Goal: Use online tool/utility

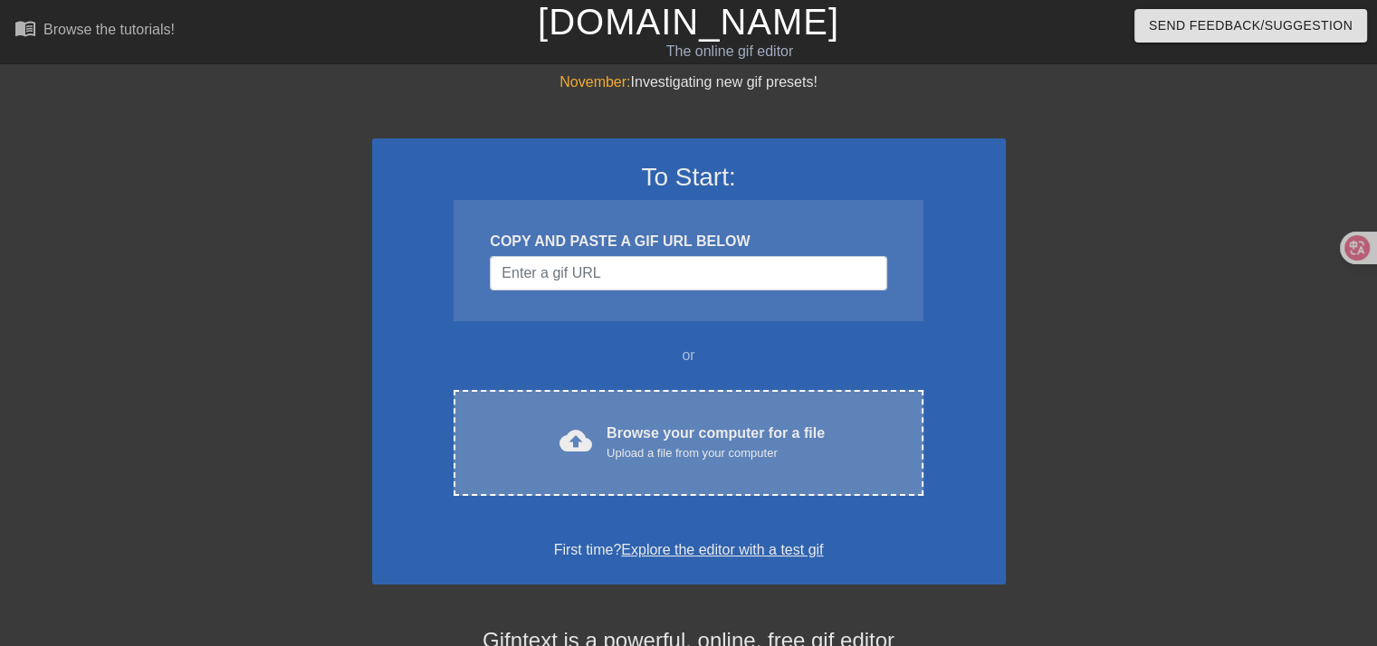
click at [747, 418] on div "cloud_upload Browse your computer for a file Upload a file from your computer C…" at bounding box center [687, 443] width 469 height 106
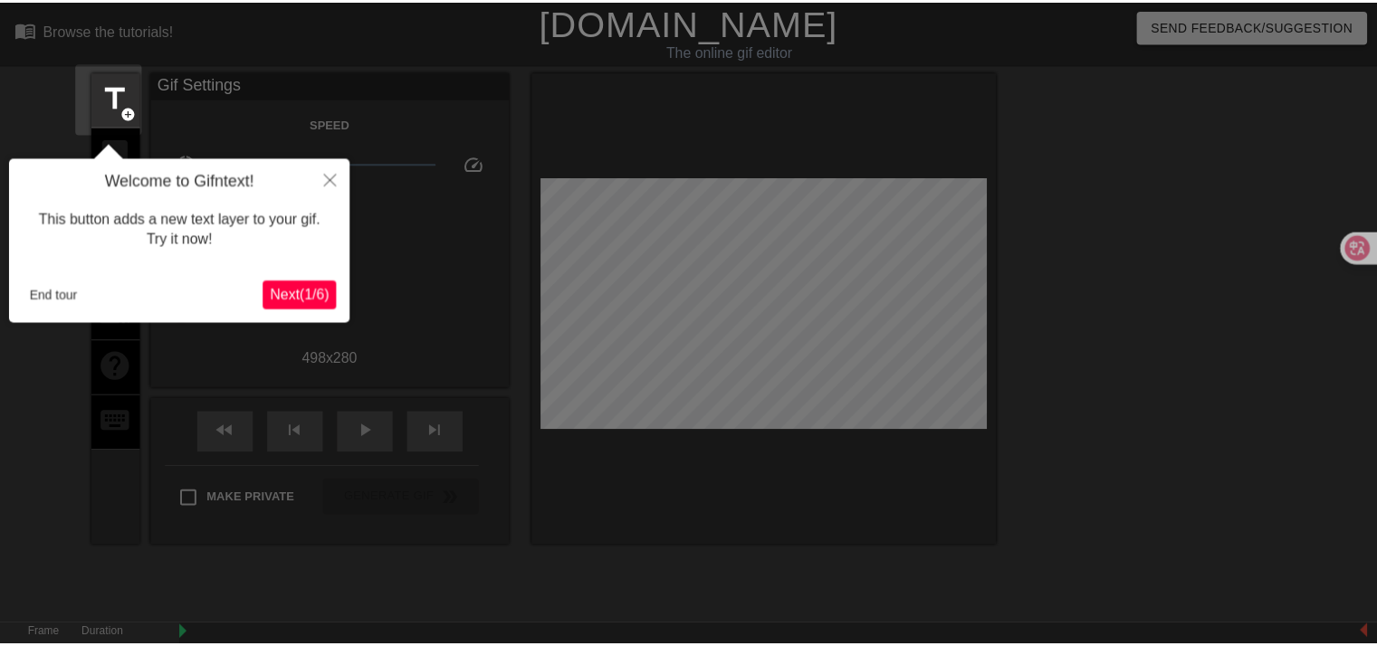
scroll to position [43, 0]
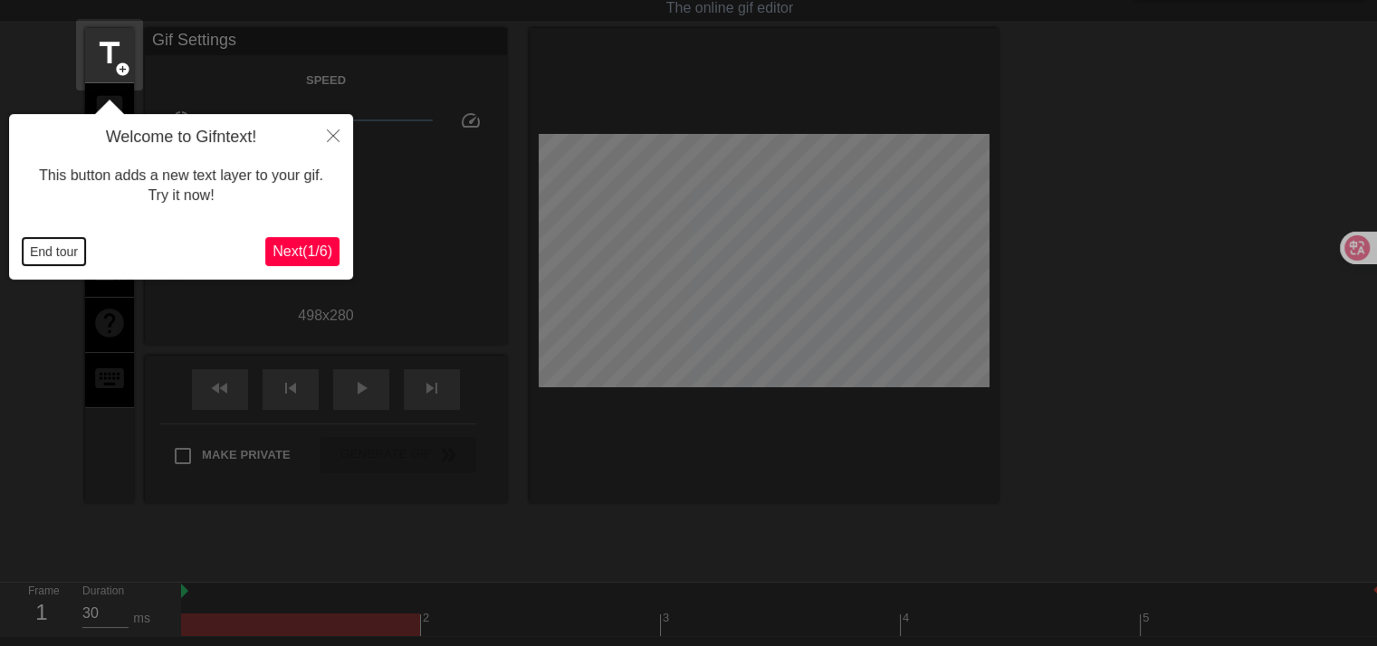
click at [70, 258] on button "End tour" at bounding box center [54, 251] width 62 height 27
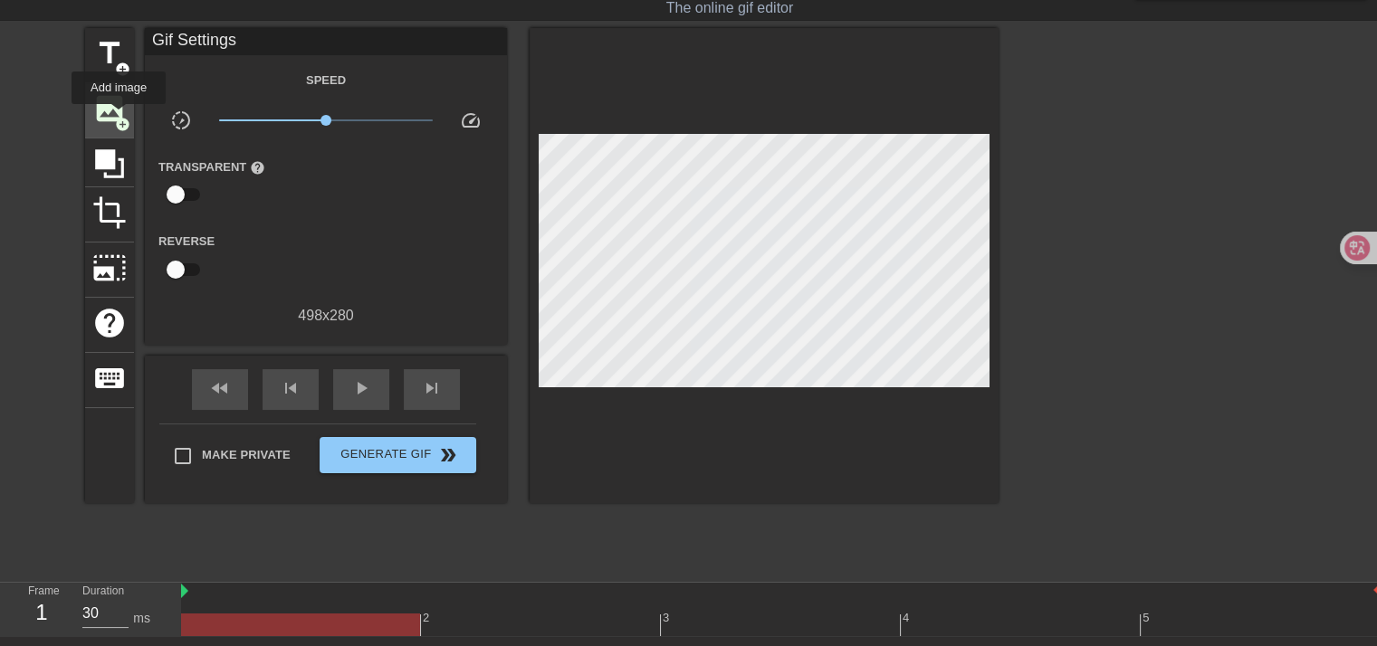
click at [110, 112] on span "image" at bounding box center [109, 108] width 34 height 34
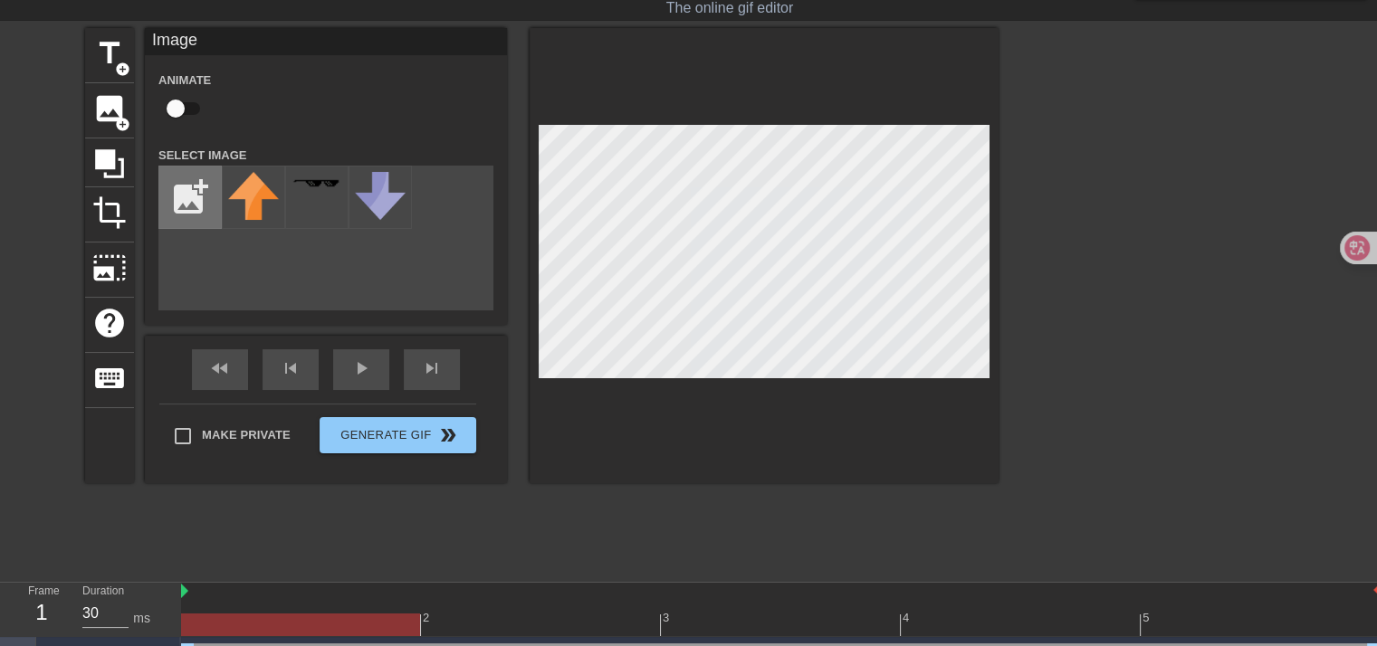
click at [195, 201] on input "file" at bounding box center [190, 198] width 62 height 62
type input "C:\fakepath\1cd1f5dbc4f961a7303c7a8a6a2ba7cc-removebg-preview.png"
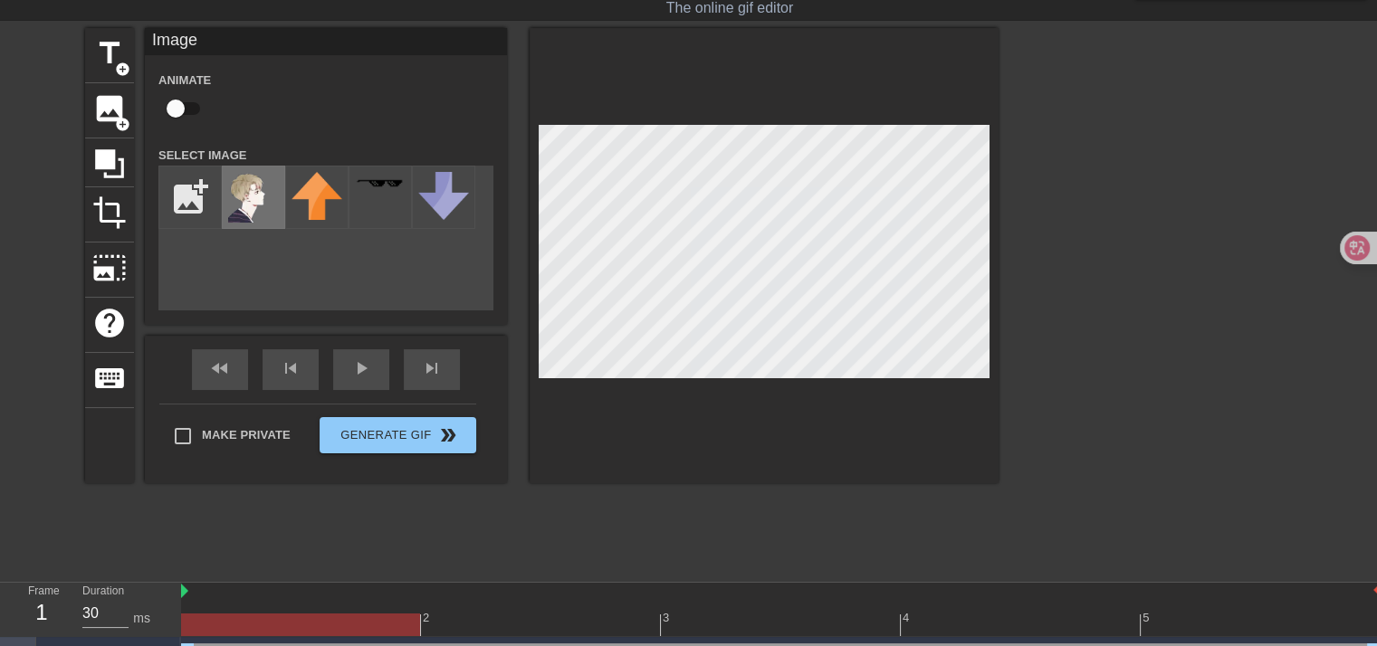
click at [246, 197] on img at bounding box center [253, 197] width 51 height 51
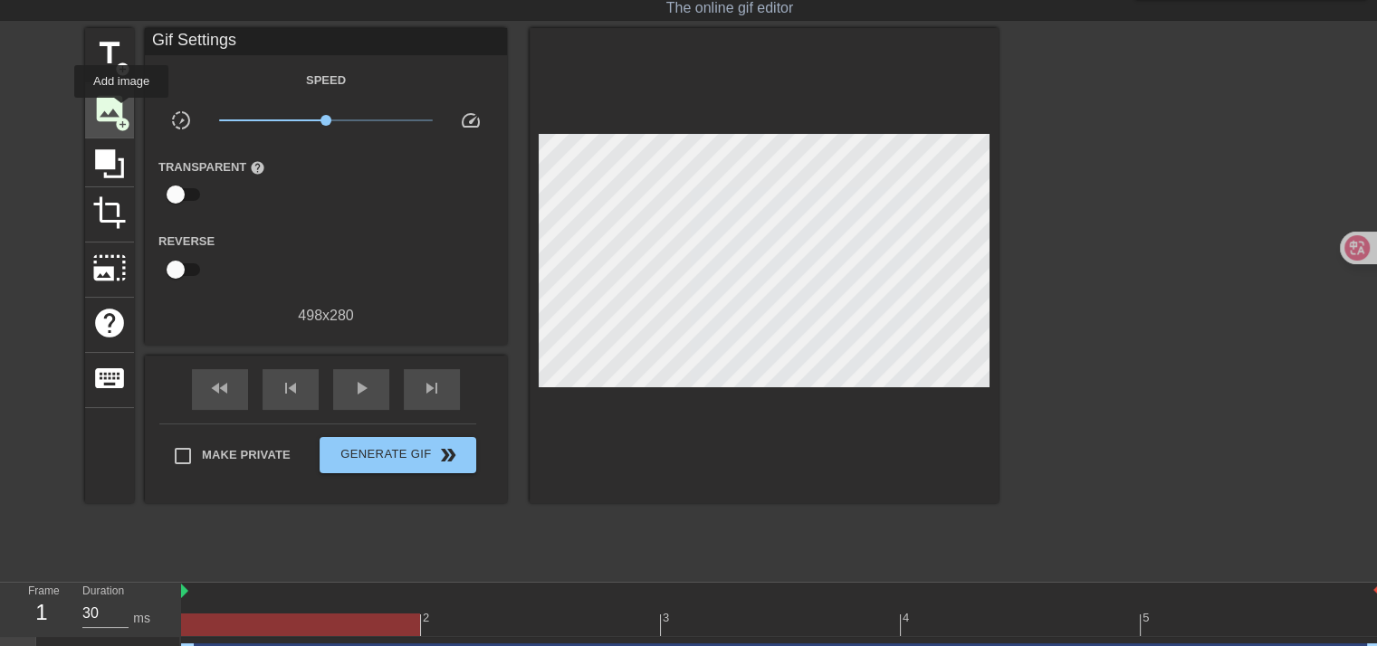
click at [119, 110] on span "image" at bounding box center [109, 108] width 34 height 34
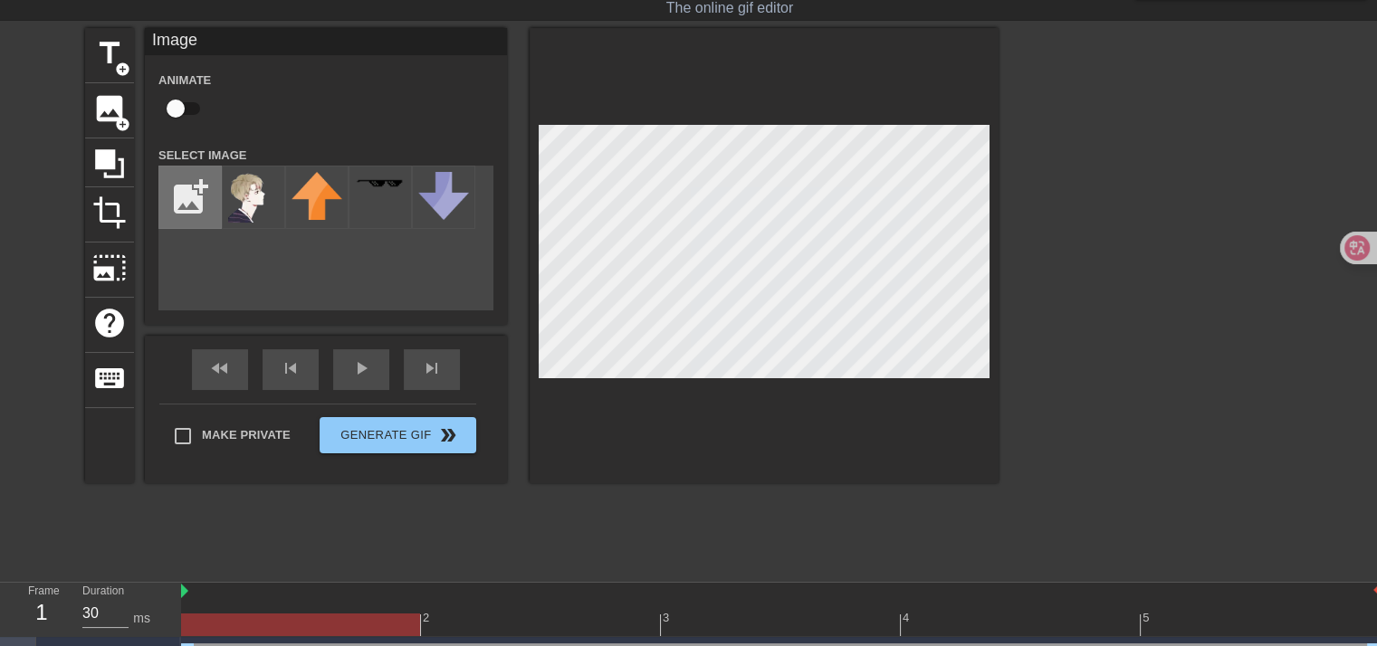
click at [192, 201] on input "file" at bounding box center [190, 198] width 62 height 62
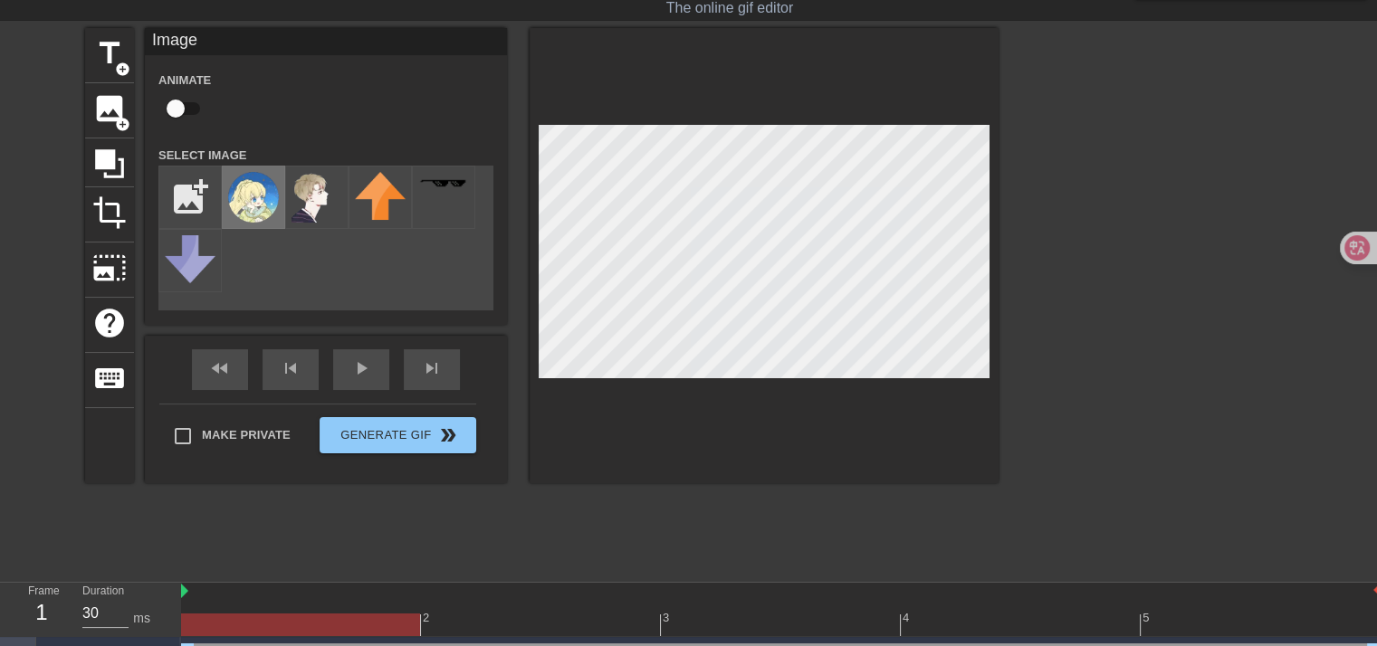
click at [259, 198] on img at bounding box center [253, 197] width 51 height 51
click at [119, 117] on span "add_circle" at bounding box center [122, 124] width 15 height 15
click at [214, 204] on input "file" at bounding box center [190, 198] width 62 height 62
type input "C:\fakepath\images-removebg-preview.png"
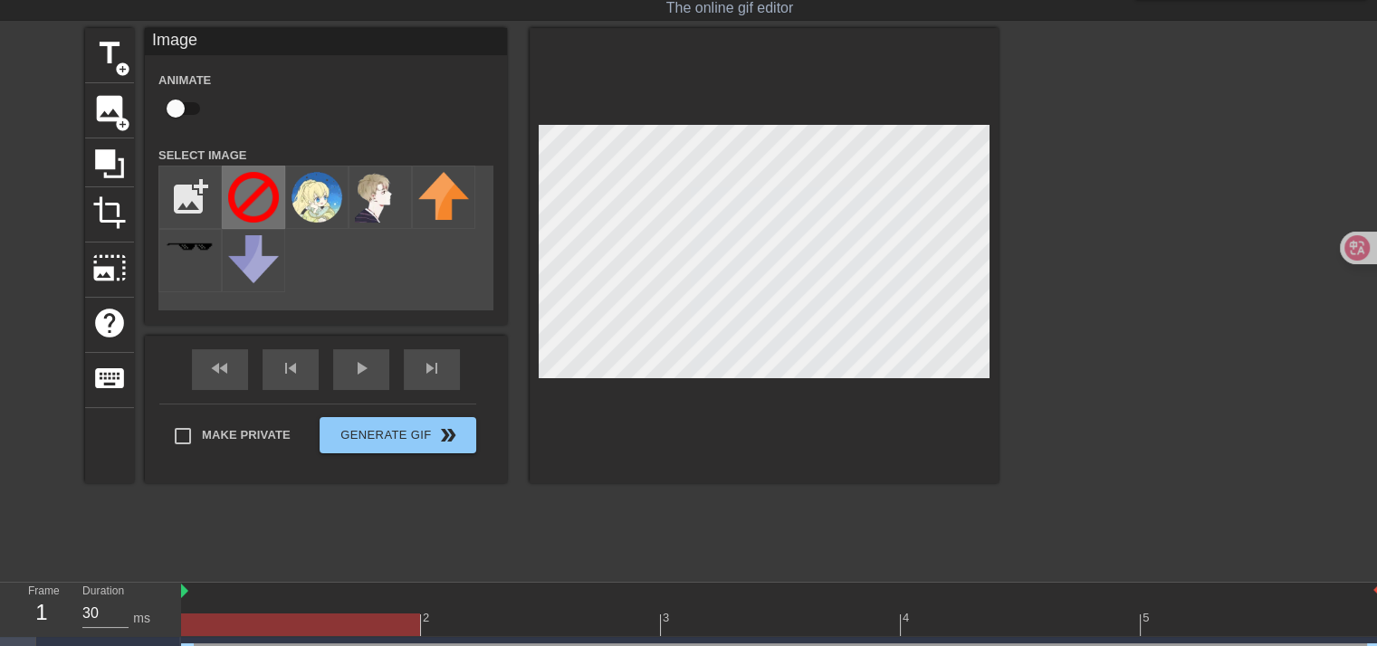
click at [246, 192] on img at bounding box center [253, 197] width 51 height 51
click at [1093, 203] on div at bounding box center [1156, 299] width 272 height 543
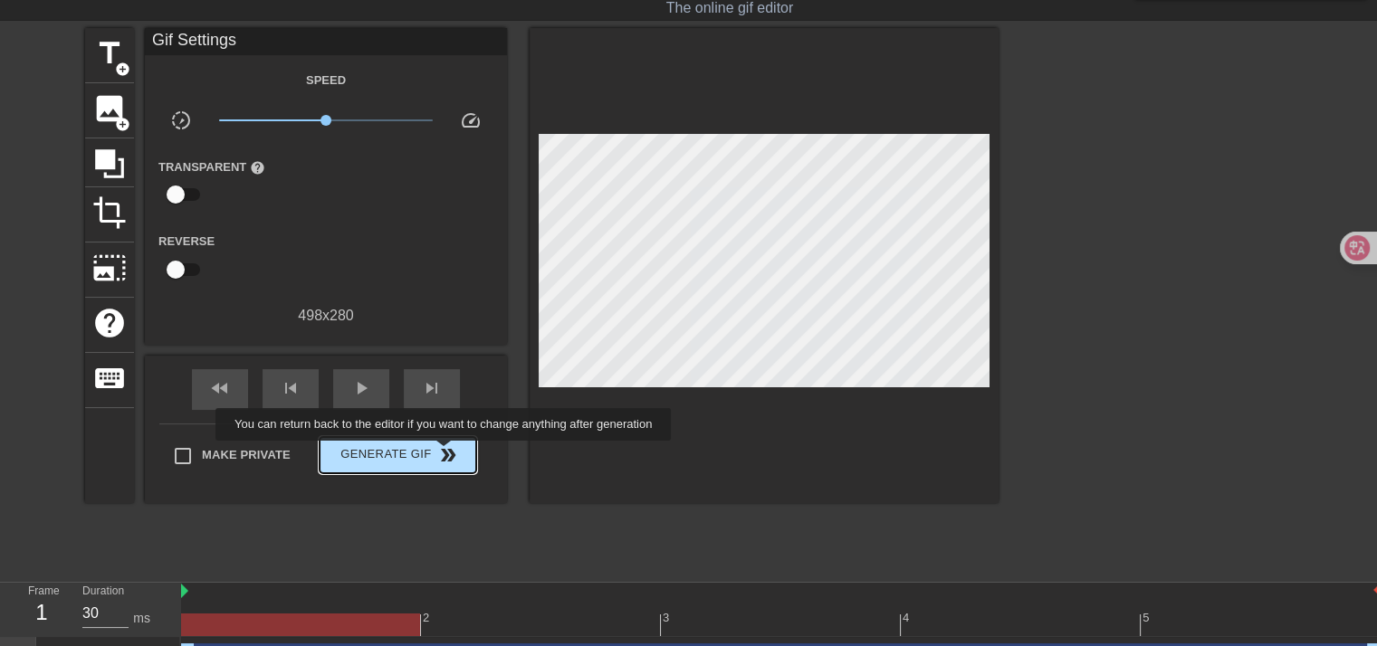
click at [445, 453] on span "double_arrow" at bounding box center [448, 455] width 22 height 22
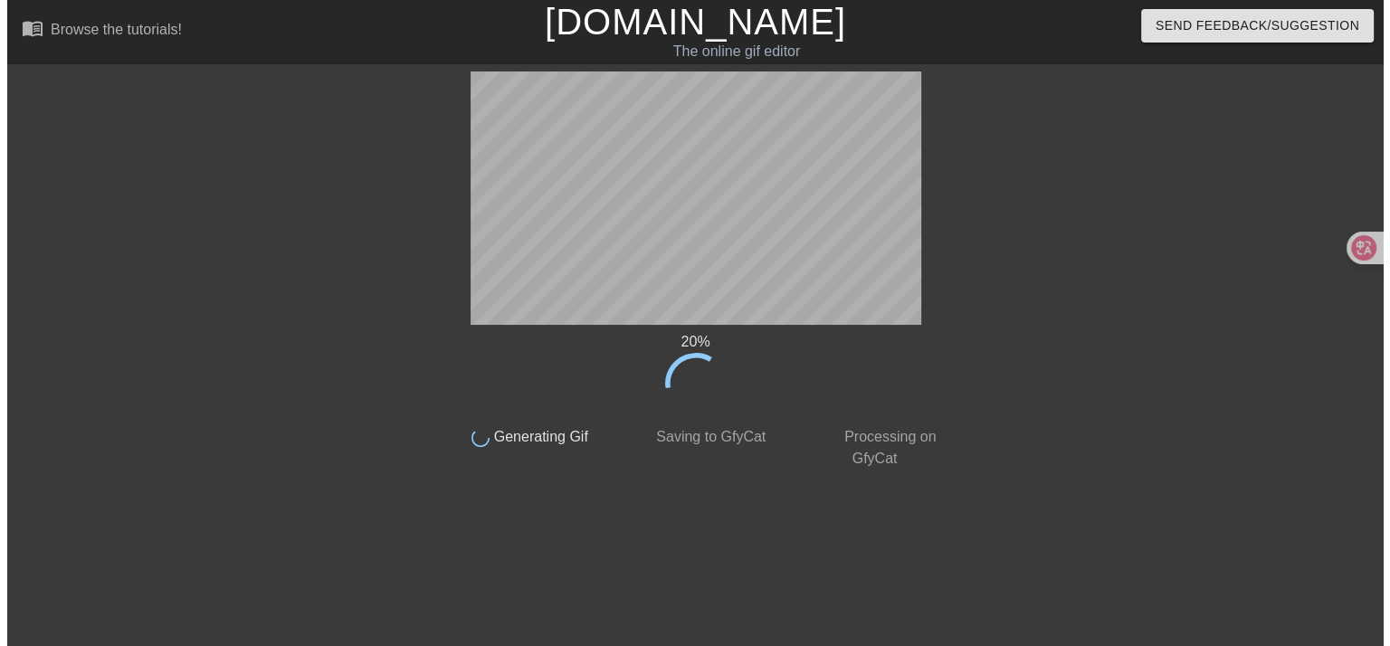
scroll to position [0, 0]
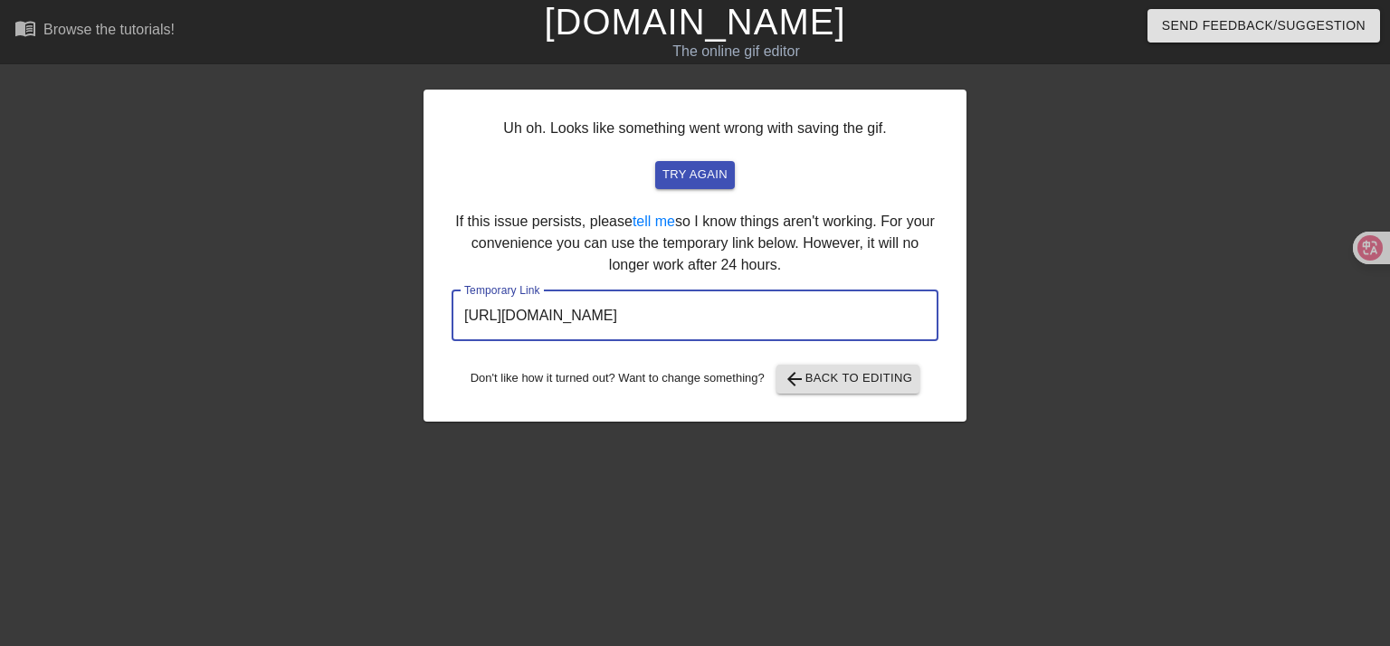
drag, startPoint x: 870, startPoint y: 315, endPoint x: 282, endPoint y: 312, distance: 587.4
click at [282, 312] on div "Uh oh. Looks like something went wrong with saving the gif. try again If this i…" at bounding box center [695, 343] width 1390 height 543
